Goal: Register for event/course

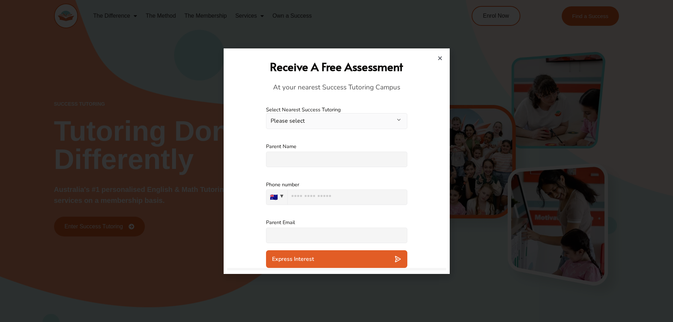
click at [309, 123] on button "Please select" at bounding box center [336, 121] width 141 height 16
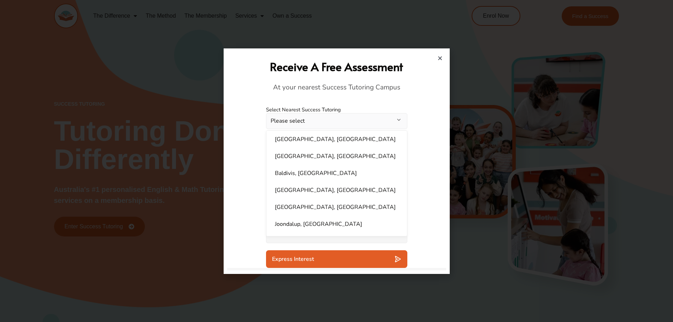
scroll to position [494, 0]
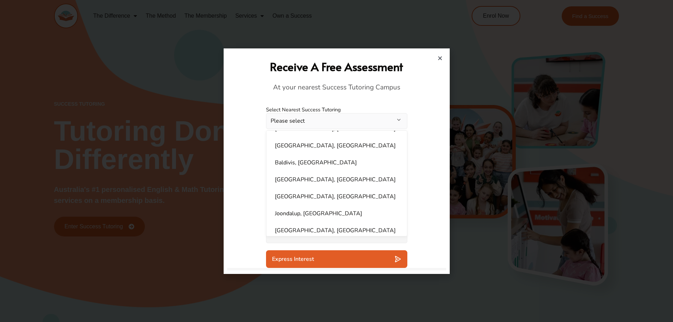
click at [293, 157] on li "Baldivis, WA" at bounding box center [336, 162] width 132 height 14
select select "**********"
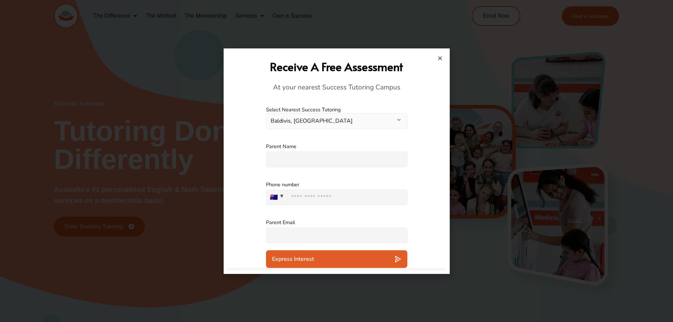
click at [244, 148] on div "Parent Name Please specify an answer" at bounding box center [336, 155] width 219 height 38
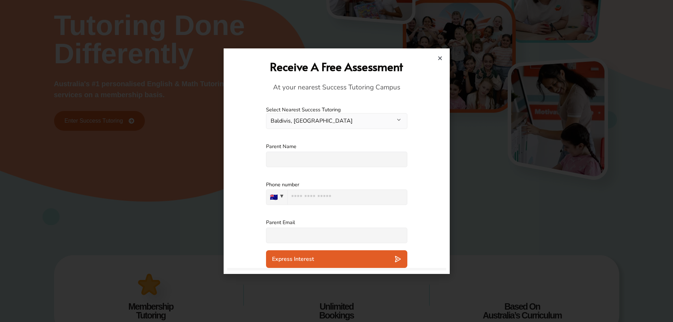
scroll to position [106, 0]
click at [439, 60] on icon "Close" at bounding box center [439, 57] width 5 height 5
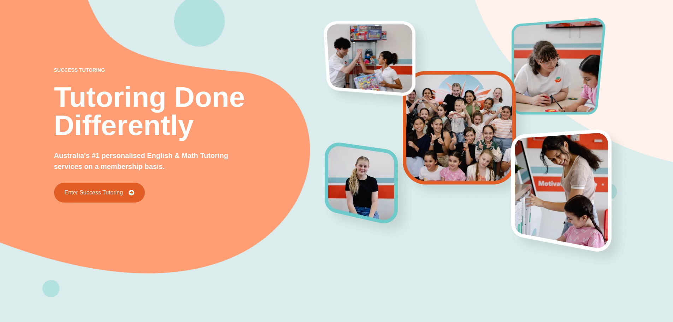
scroll to position [0, 0]
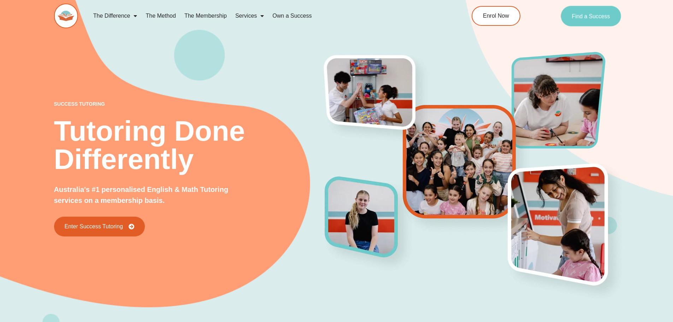
click at [588, 19] on span "Find a Success" at bounding box center [591, 16] width 38 height 6
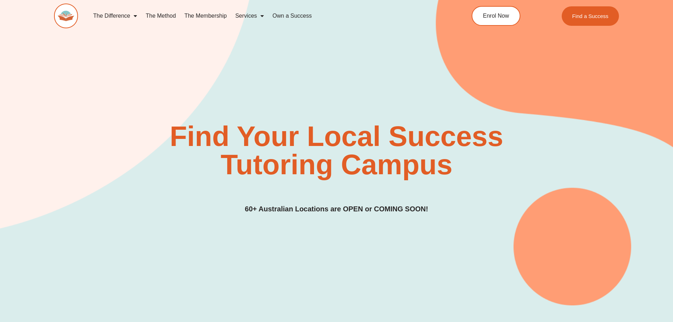
click at [204, 17] on link "The Membership" at bounding box center [205, 16] width 51 height 16
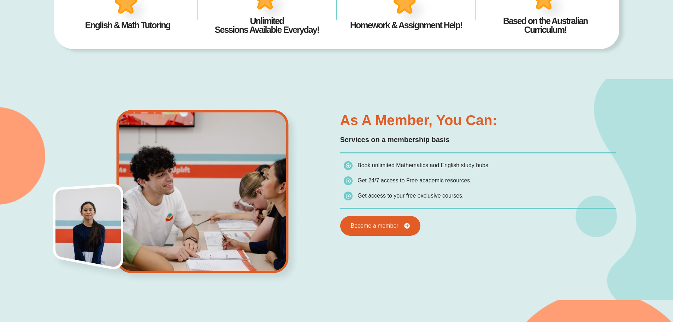
scroll to position [353, 0]
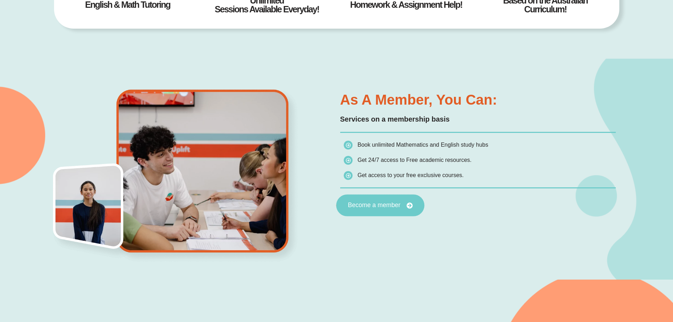
click at [373, 209] on link "Become a member" at bounding box center [380, 205] width 88 height 22
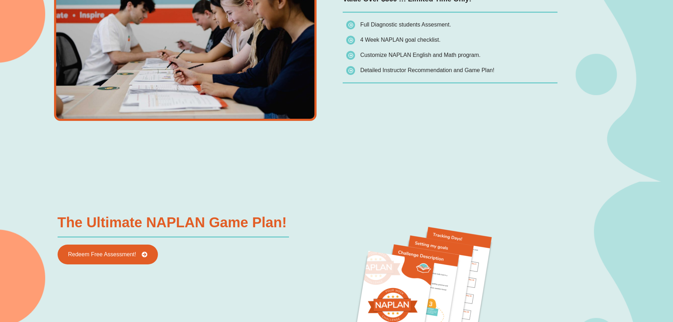
scroll to position [634, 0]
